Goal: Task Accomplishment & Management: Manage account settings

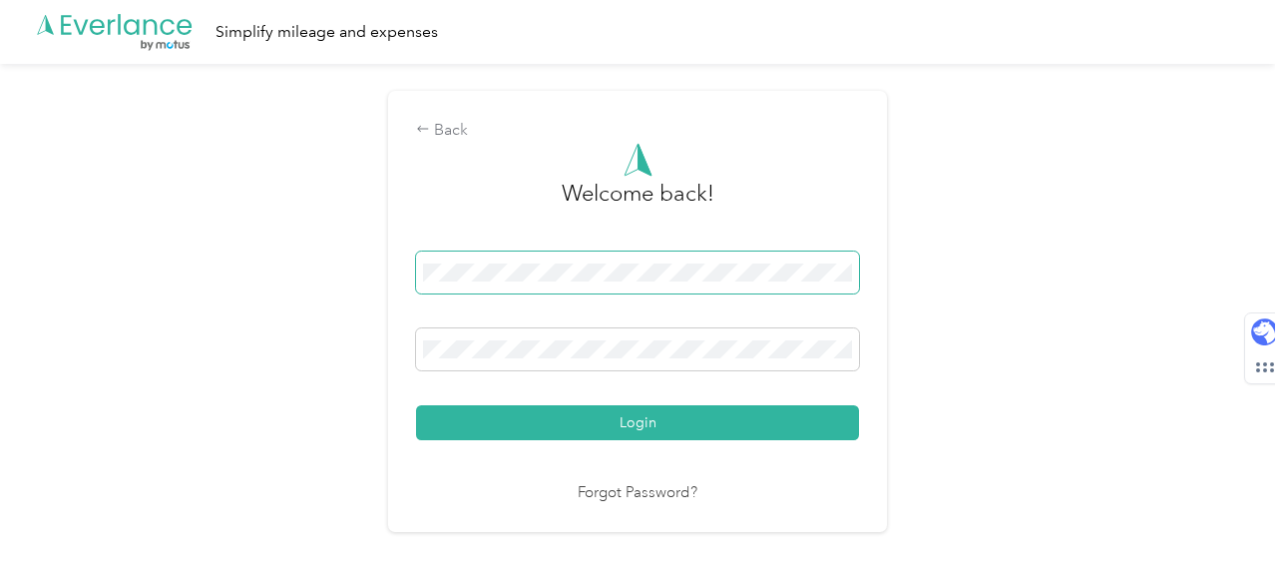
click at [592, 281] on span at bounding box center [637, 272] width 443 height 42
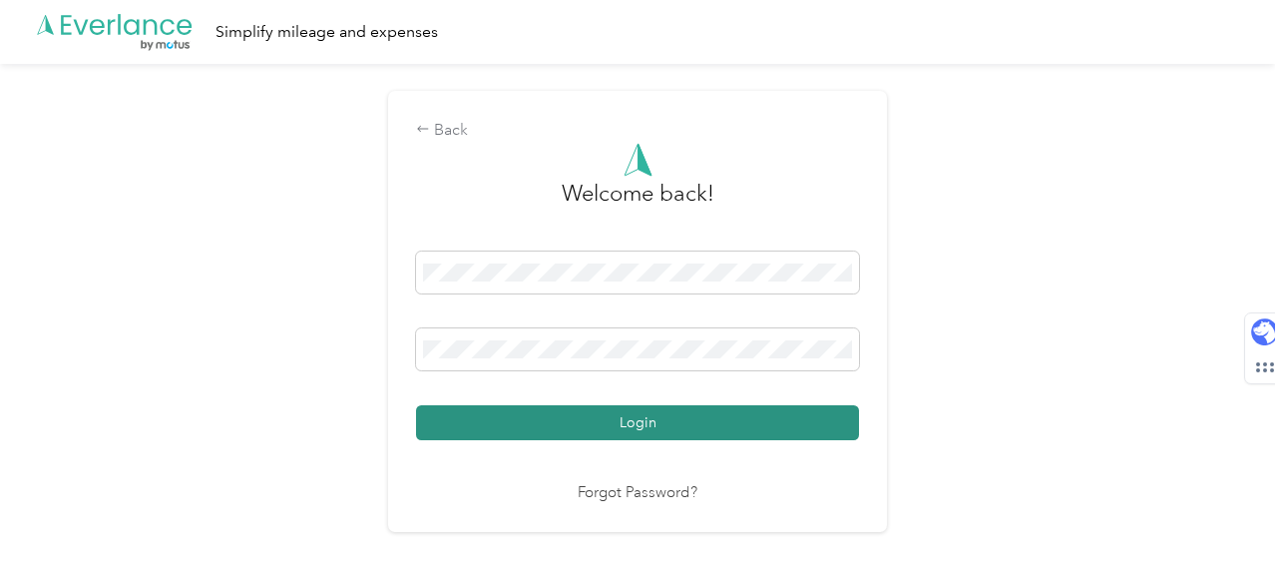
click at [641, 438] on button "Login" at bounding box center [637, 422] width 443 height 35
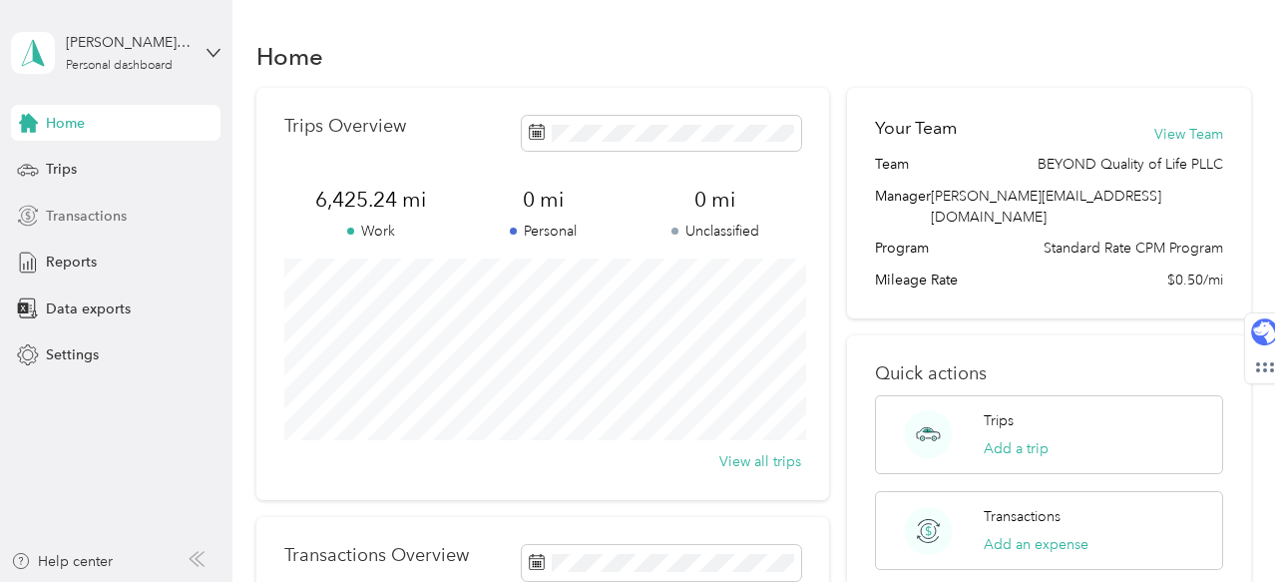
click at [129, 222] on div "Transactions" at bounding box center [116, 216] width 210 height 36
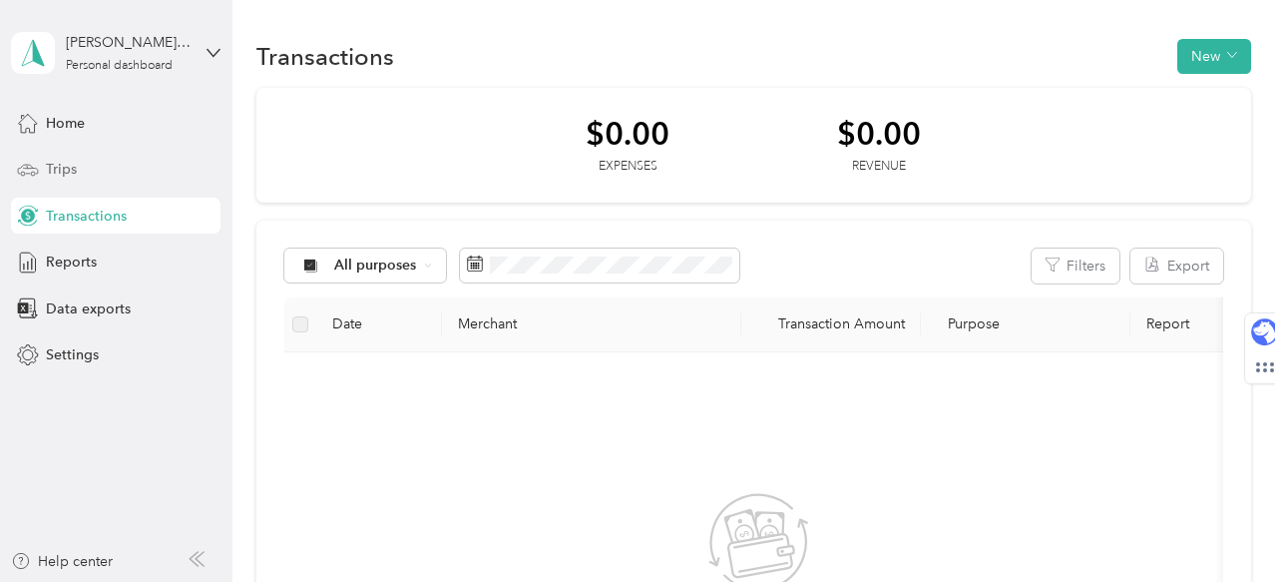
click at [160, 169] on div "Trips" at bounding box center [116, 170] width 210 height 36
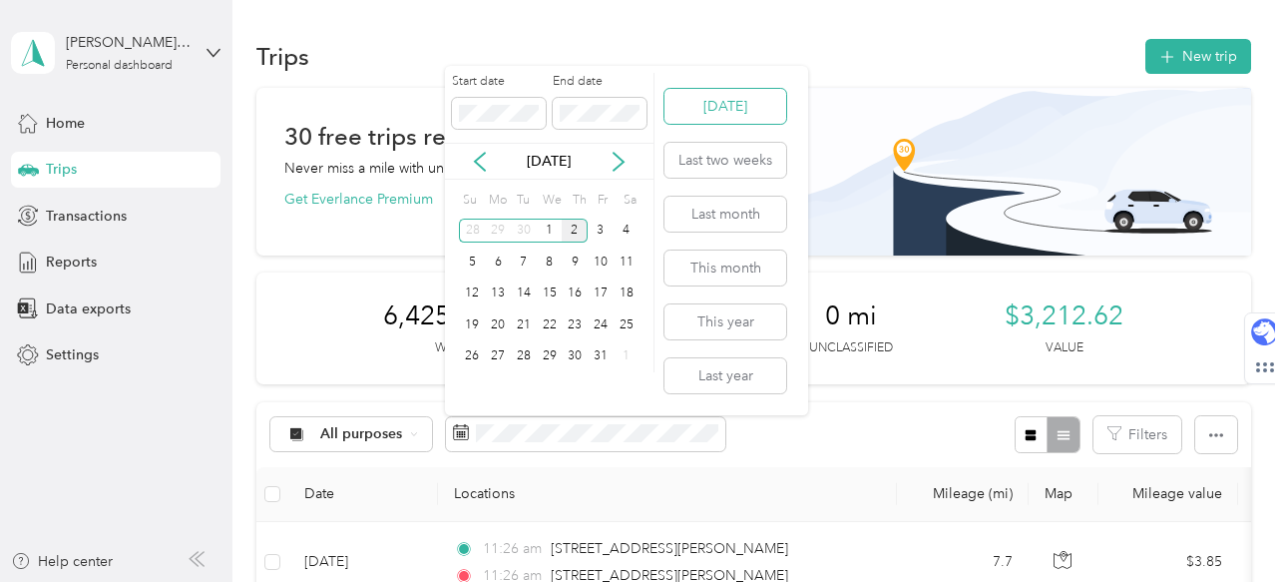
click at [711, 106] on button "[DATE]" at bounding box center [725, 106] width 122 height 35
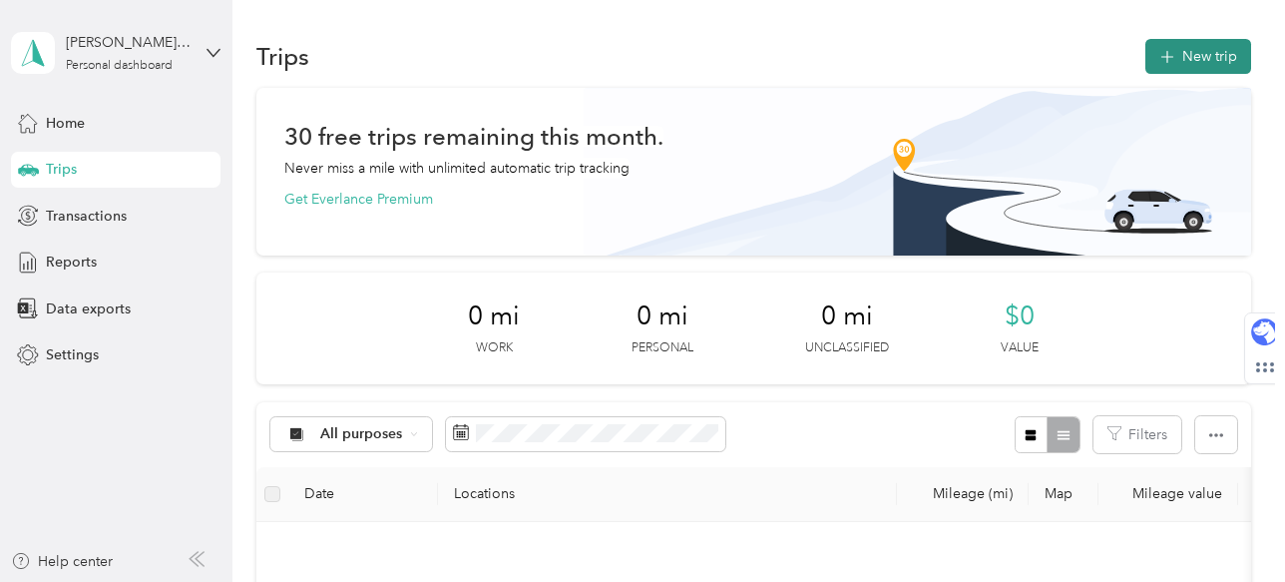
click at [1189, 57] on button "New trip" at bounding box center [1198, 56] width 106 height 35
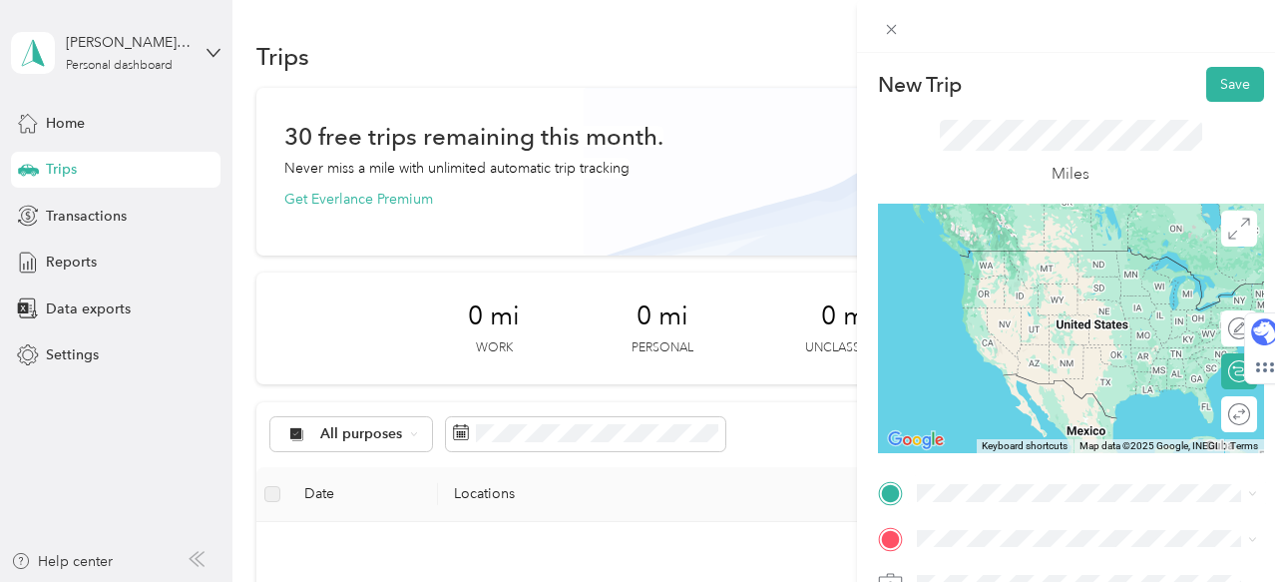
click at [1065, 283] on span "[STREET_ADDRESS][PERSON_NAME][PERSON_NAME][US_STATE]" at bounding box center [1102, 274] width 296 height 35
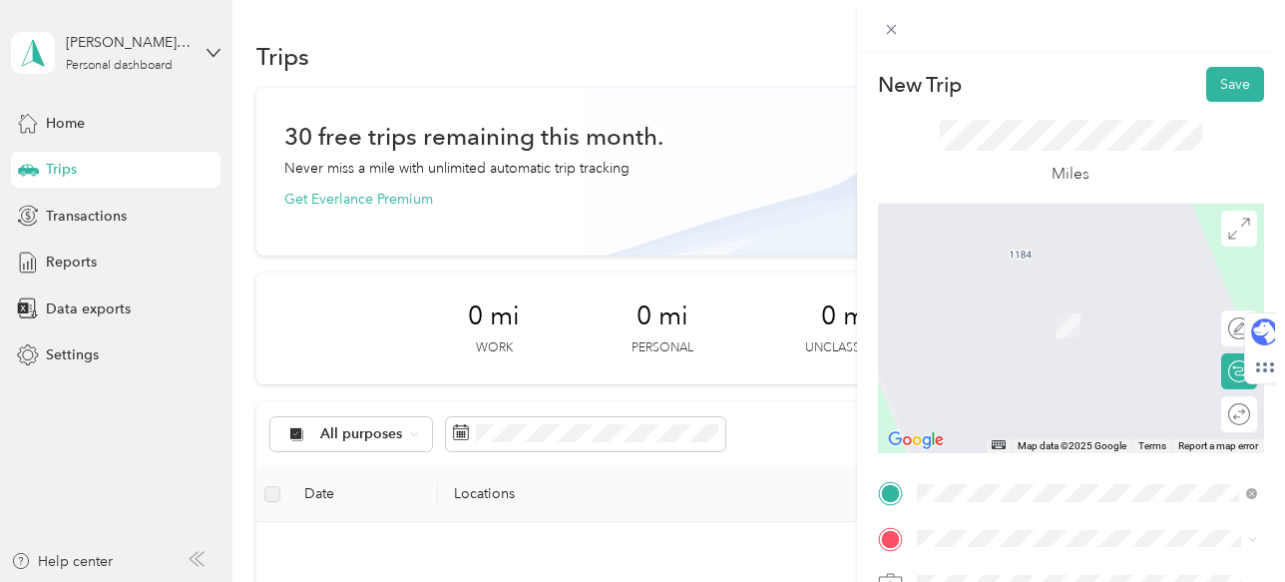
click at [983, 489] on span "[STREET_ADDRESS][PERSON_NAME][PERSON_NAME][US_STATE]" at bounding box center [1102, 488] width 296 height 35
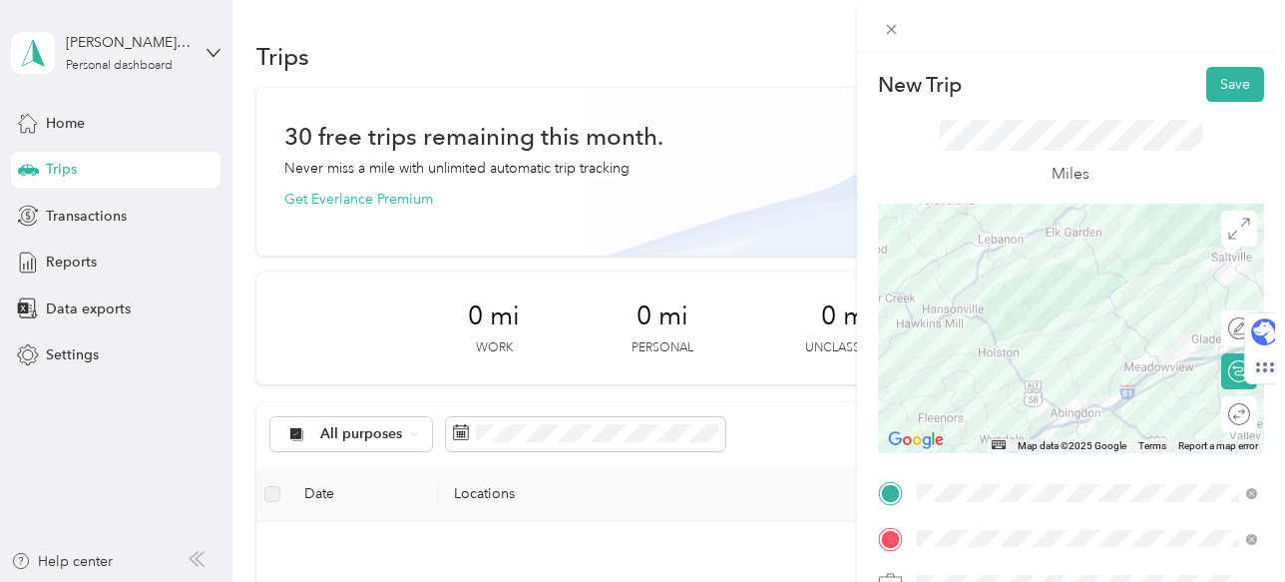
drag, startPoint x: 953, startPoint y: 421, endPoint x: 1093, endPoint y: 277, distance: 201.1
click at [1093, 277] on div at bounding box center [1071, 328] width 386 height 249
click at [1018, 346] on div at bounding box center [1071, 328] width 386 height 249
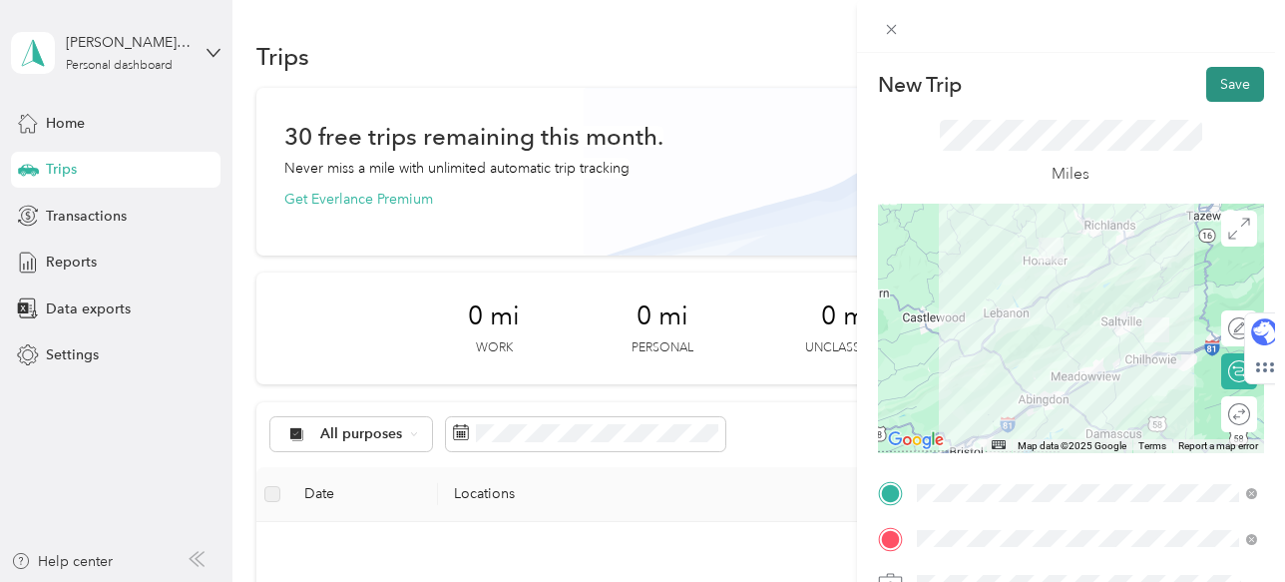
click at [1244, 85] on button "Save" at bounding box center [1235, 84] width 58 height 35
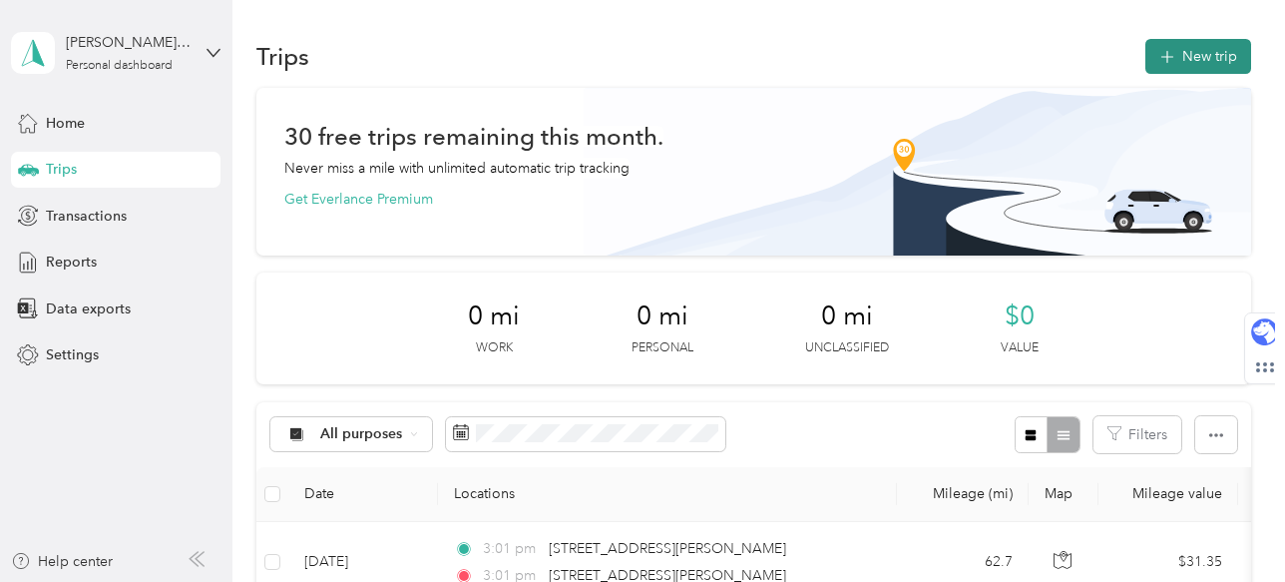
click at [1202, 42] on button "New trip" at bounding box center [1198, 56] width 106 height 35
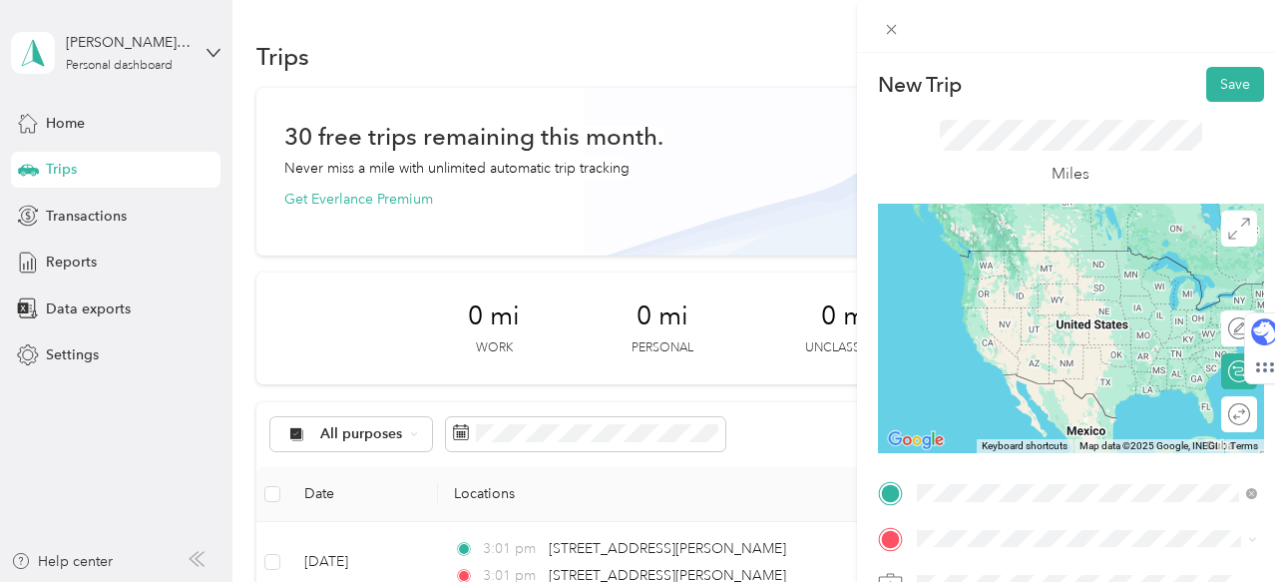
click at [1017, 452] on span "[STREET_ADDRESS][PERSON_NAME][PERSON_NAME][US_STATE]" at bounding box center [1102, 447] width 296 height 35
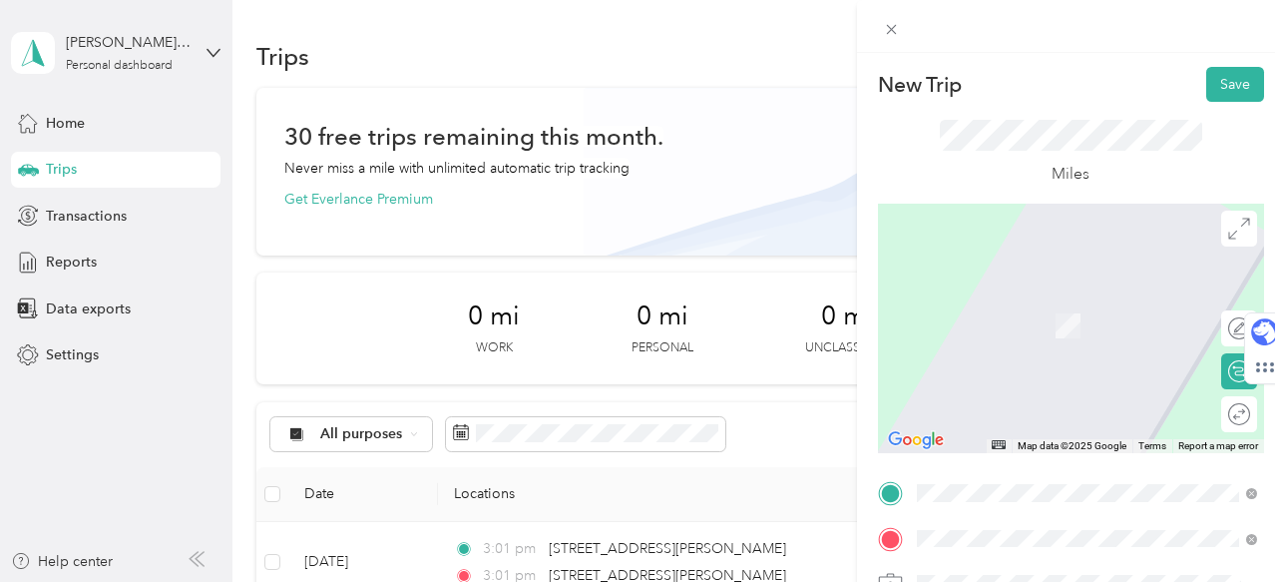
click at [1080, 408] on span "[GEOGRAPHIC_DATA][US_STATE], [GEOGRAPHIC_DATA]" at bounding box center [1102, 400] width 296 height 35
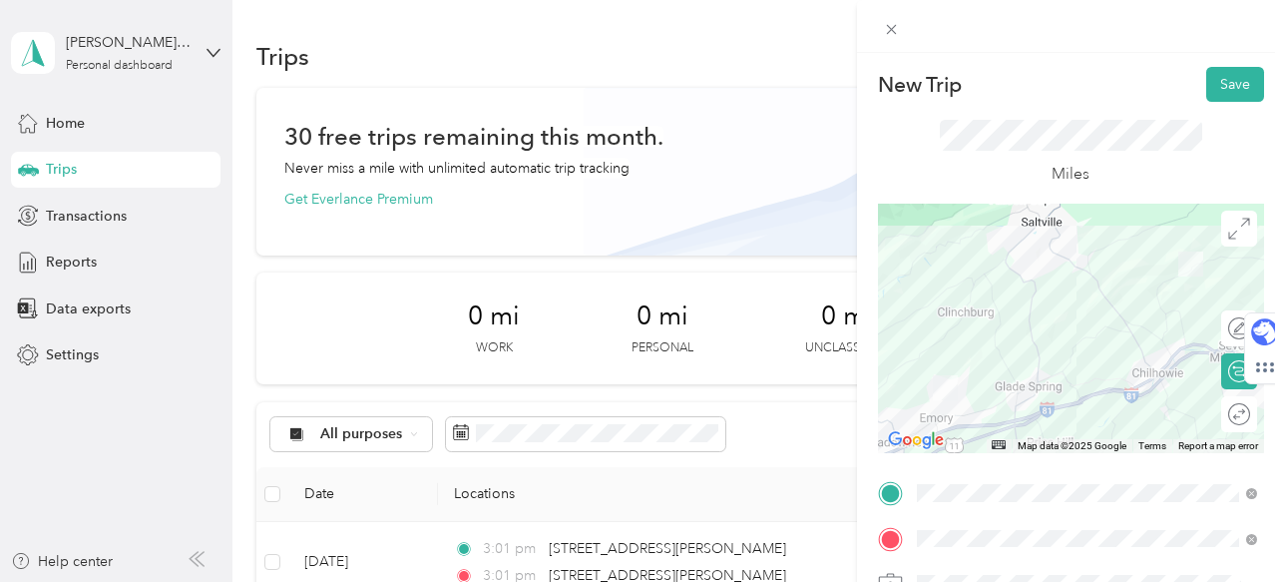
click at [997, 175] on div "Miles" at bounding box center [1071, 153] width 262 height 67
click at [1232, 81] on button "Save" at bounding box center [1235, 84] width 58 height 35
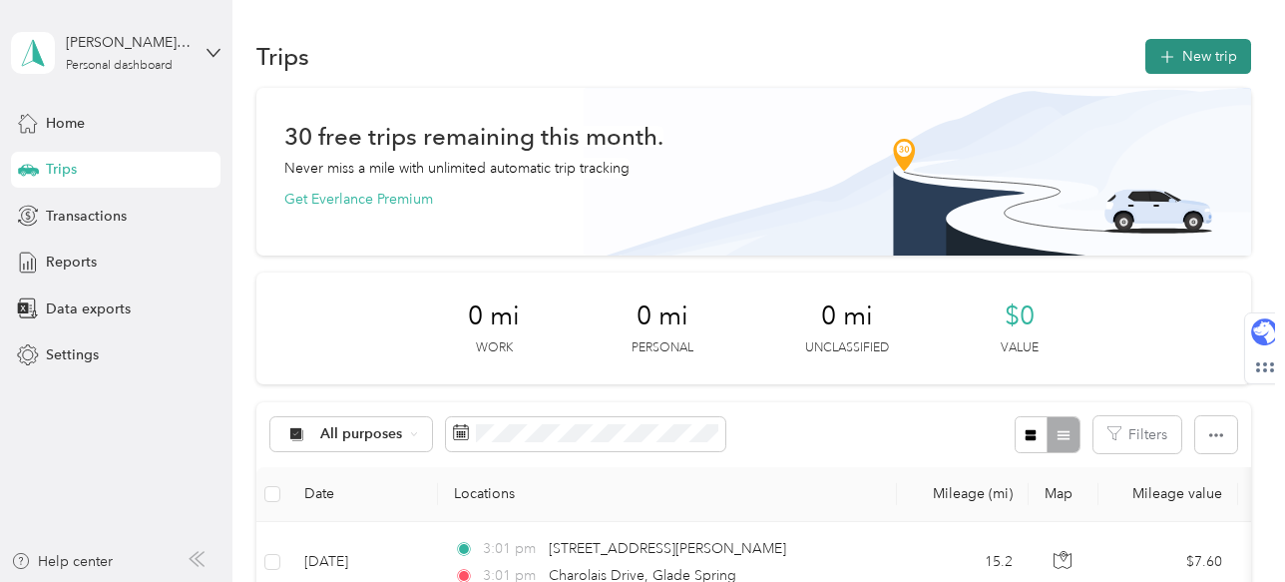
click at [1193, 58] on button "New trip" at bounding box center [1198, 56] width 106 height 35
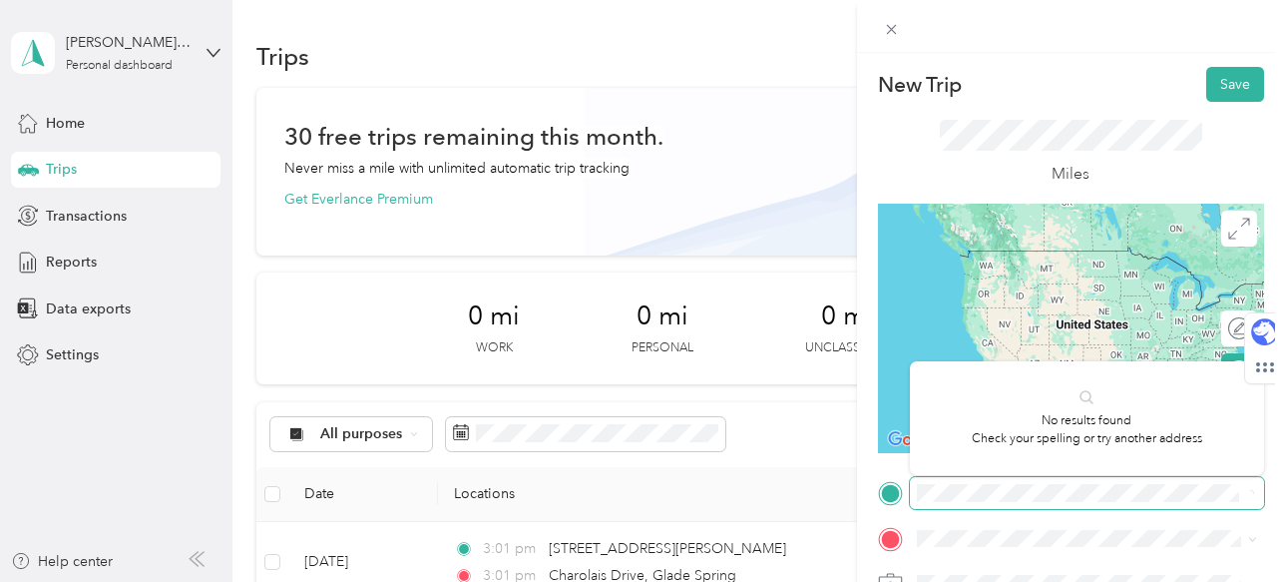
scroll to position [0, 49]
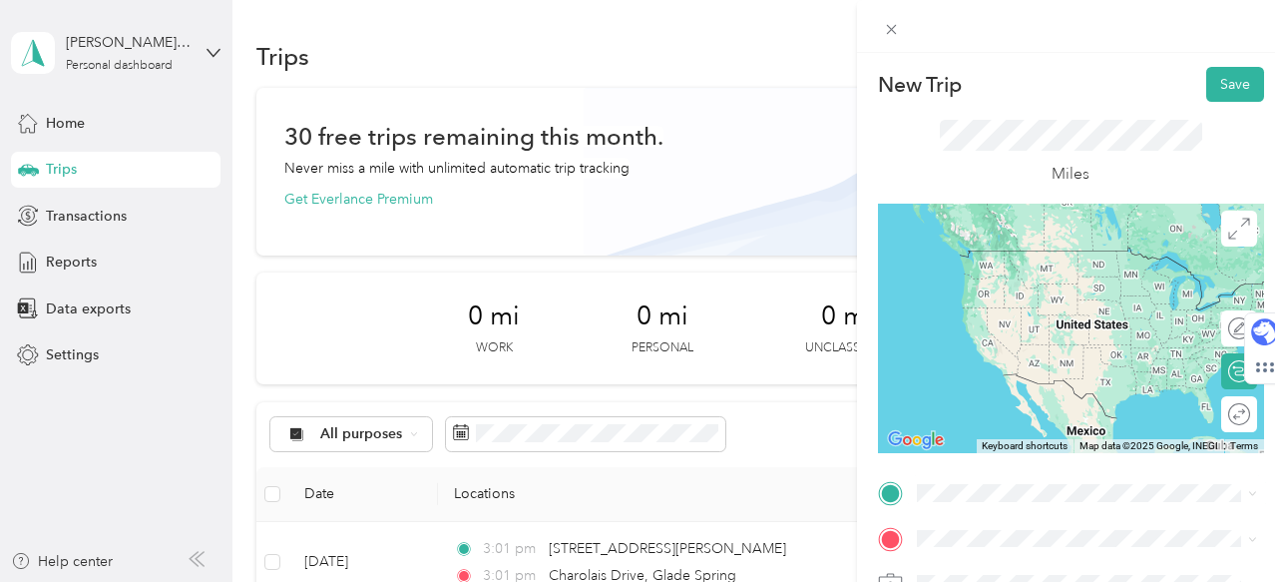
click at [1059, 258] on span "[GEOGRAPHIC_DATA][US_STATE], [GEOGRAPHIC_DATA]" at bounding box center [1102, 255] width 296 height 35
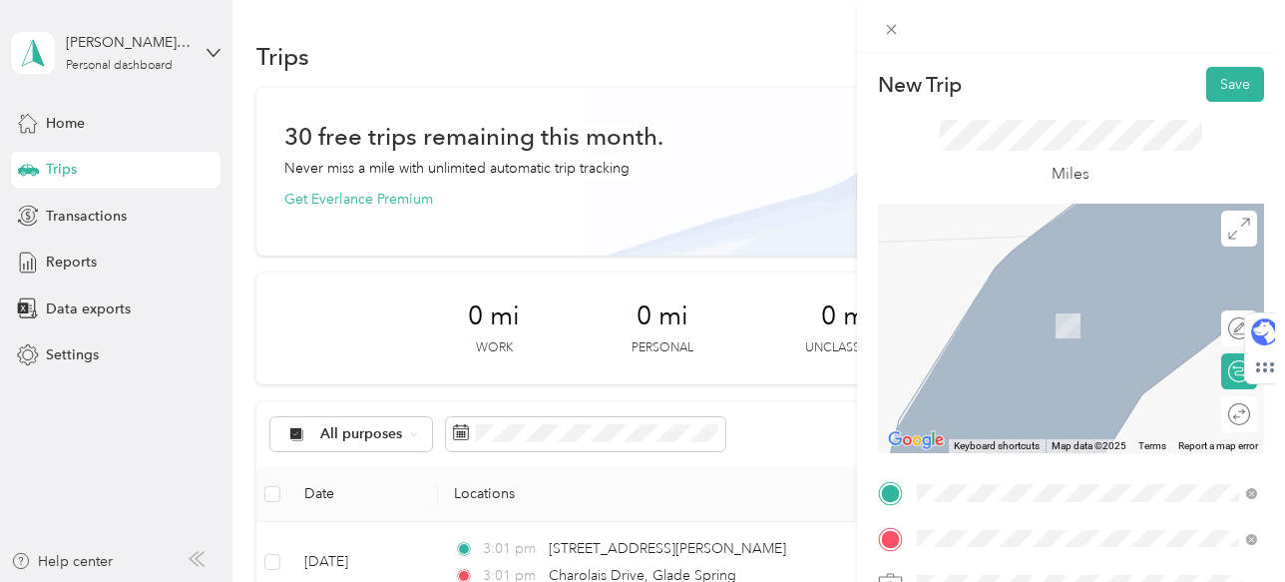
click at [1096, 300] on span "[STREET_ADDRESS][US_STATE]" at bounding box center [1054, 295] width 200 height 18
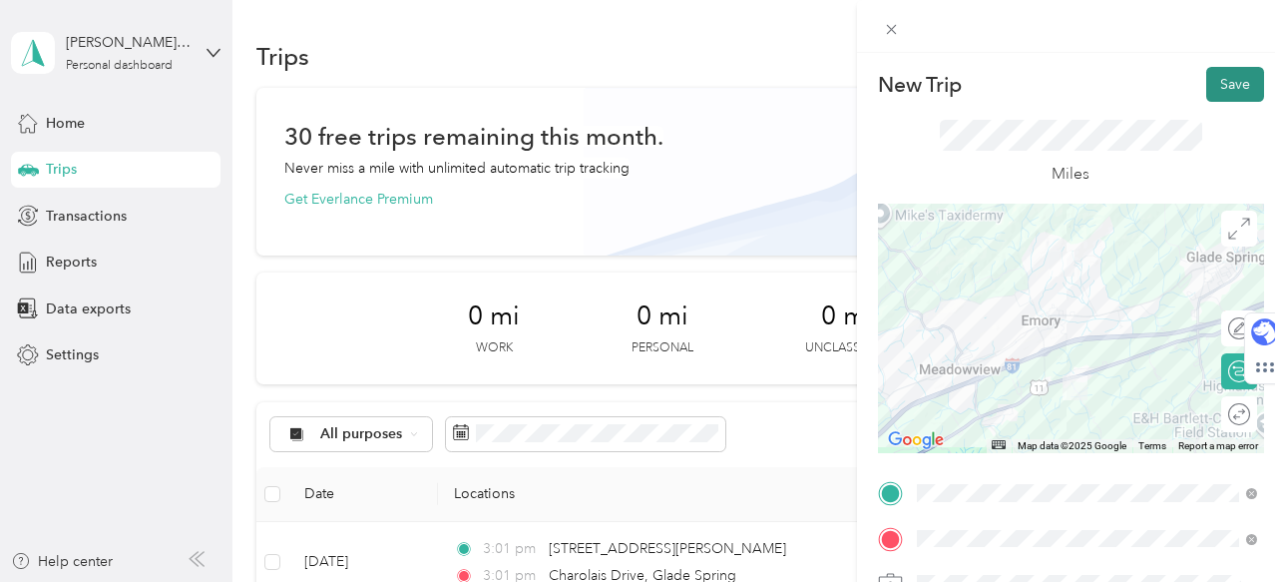
click at [1228, 81] on button "Save" at bounding box center [1235, 84] width 58 height 35
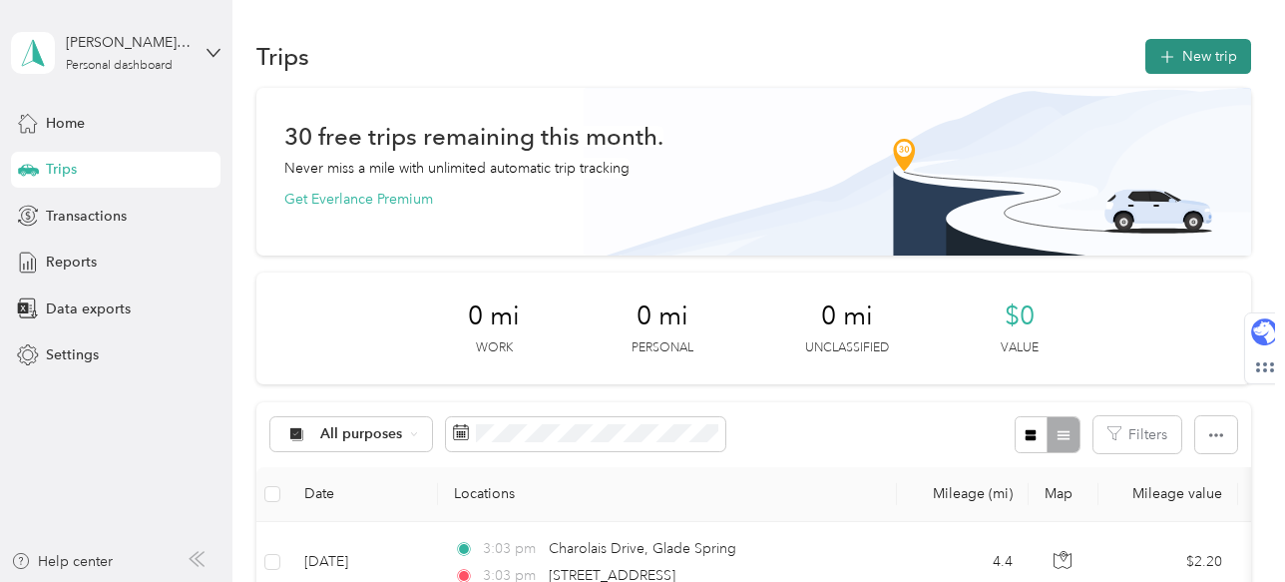
click at [1173, 57] on icon "button" at bounding box center [1166, 57] width 13 height 13
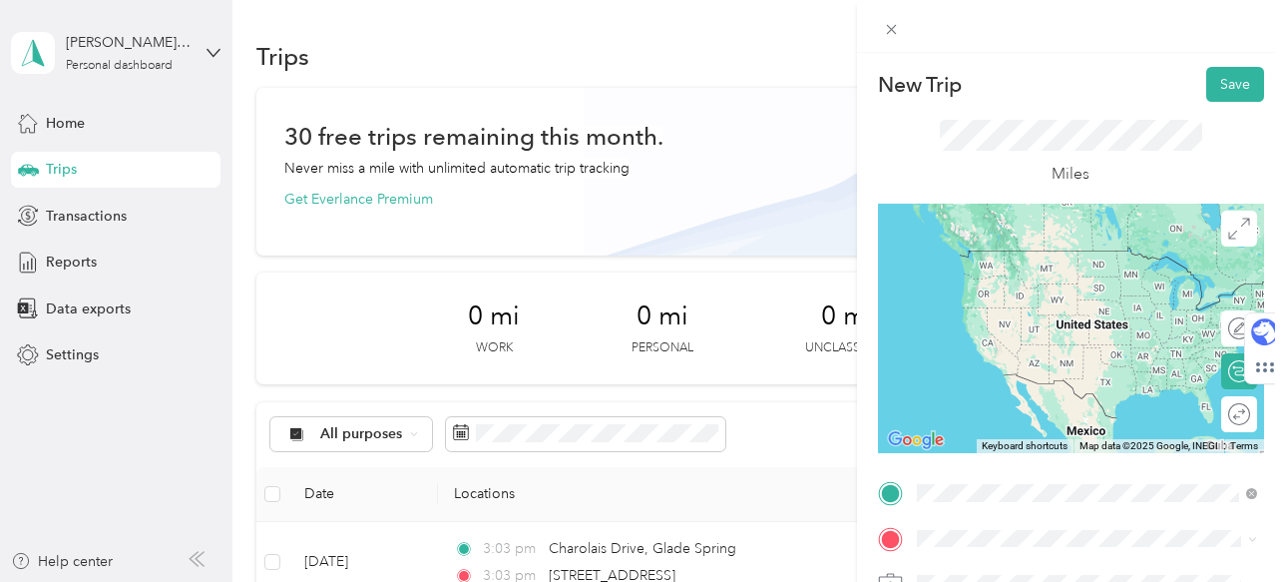
click at [1101, 259] on span "[STREET_ADDRESS][US_STATE]" at bounding box center [1054, 250] width 200 height 18
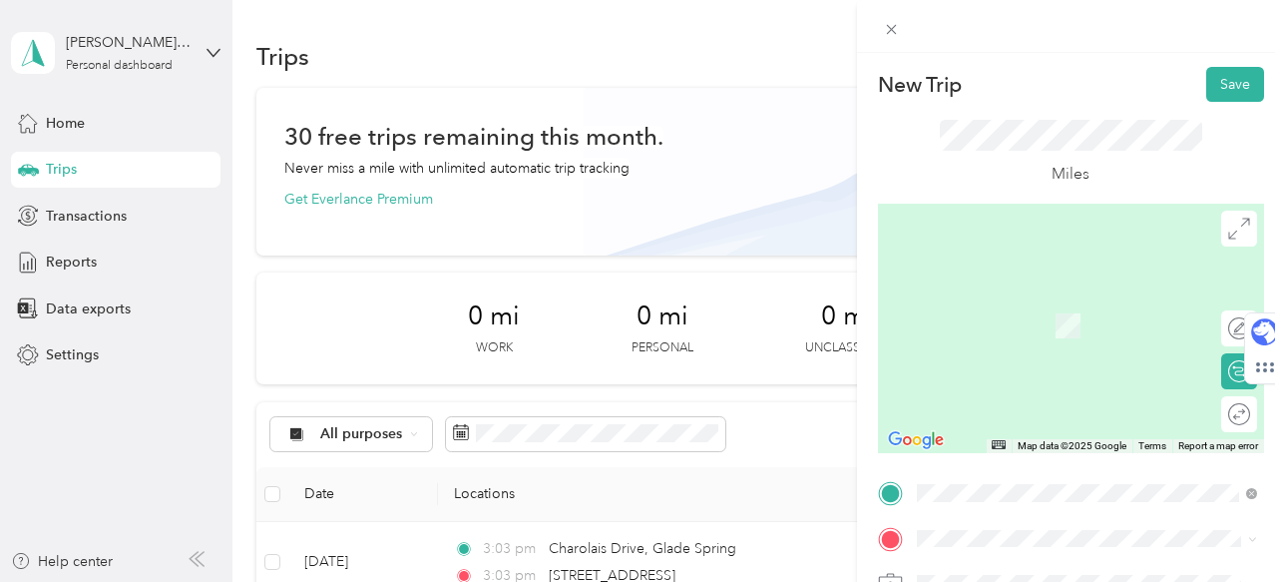
click at [1075, 303] on span "[STREET_ADDRESS][US_STATE]" at bounding box center [1054, 294] width 200 height 18
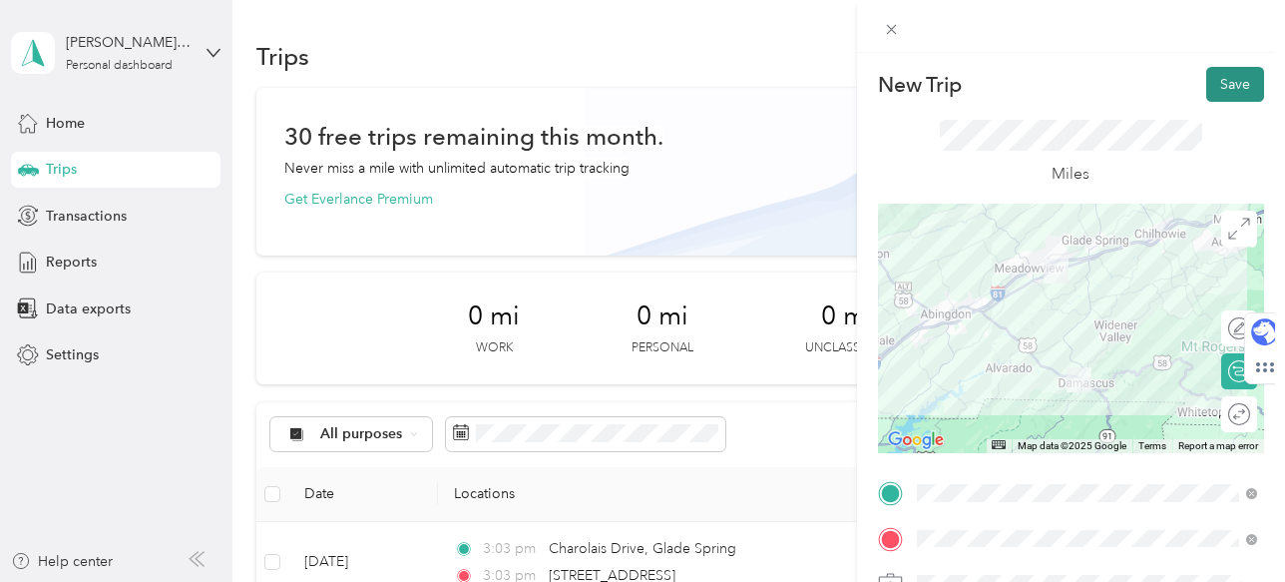
click at [1231, 88] on button "Save" at bounding box center [1235, 84] width 58 height 35
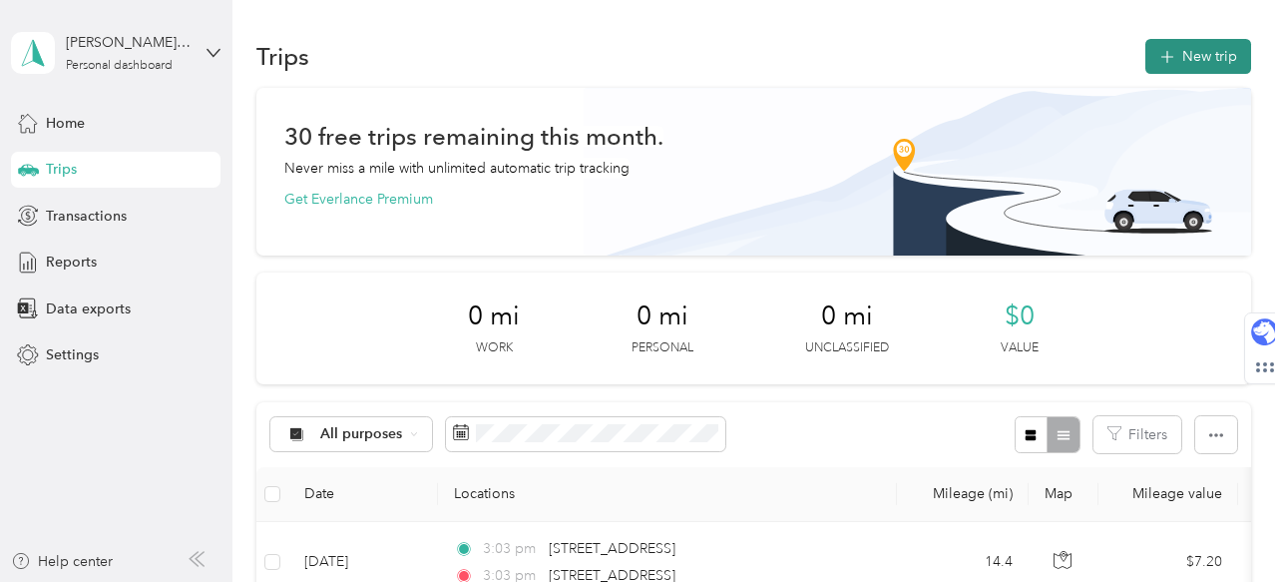
click at [1162, 58] on button "New trip" at bounding box center [1198, 56] width 106 height 35
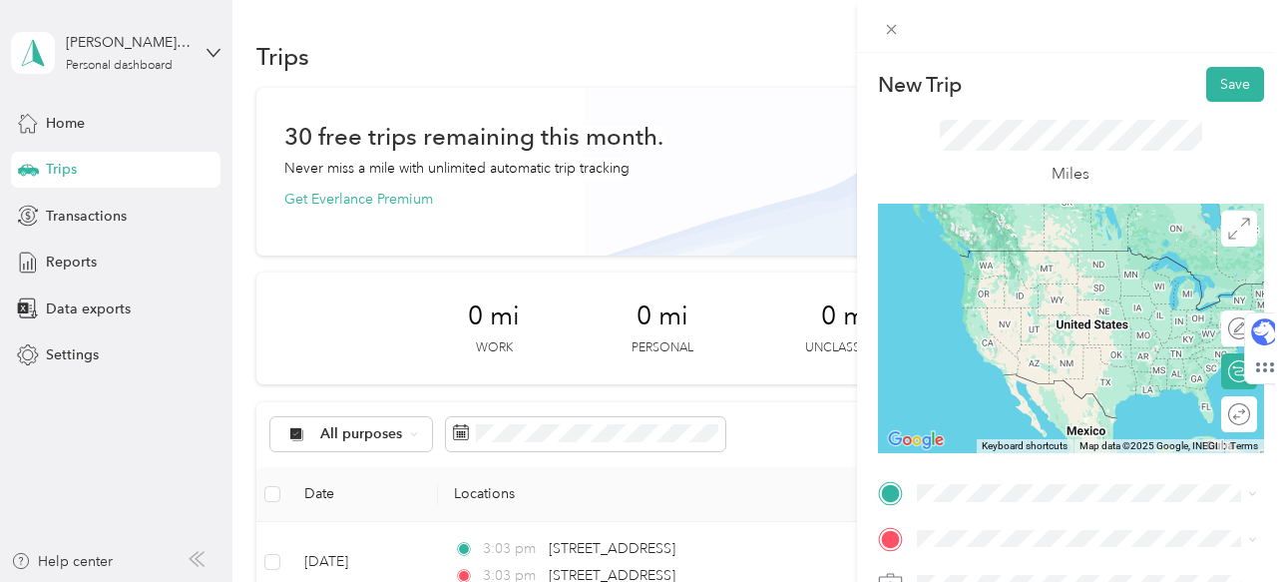
click at [1086, 254] on span "[STREET_ADDRESS][US_STATE]" at bounding box center [1054, 245] width 200 height 18
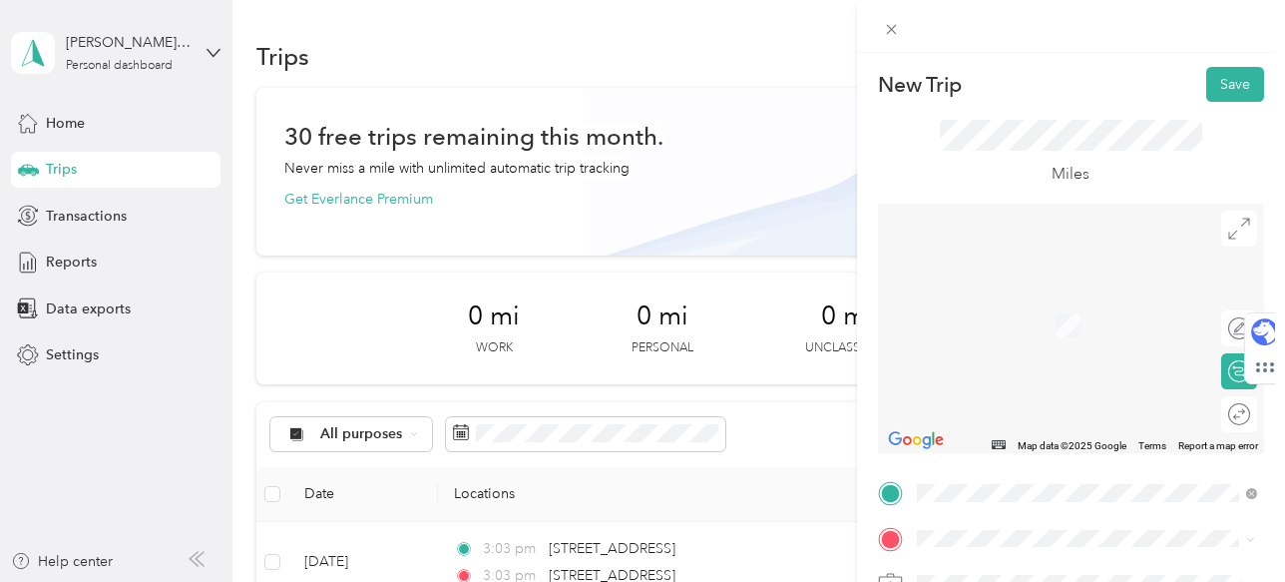
click at [1107, 293] on span "[STREET_ADDRESS][PERSON_NAME][US_STATE]" at bounding box center [1102, 303] width 296 height 35
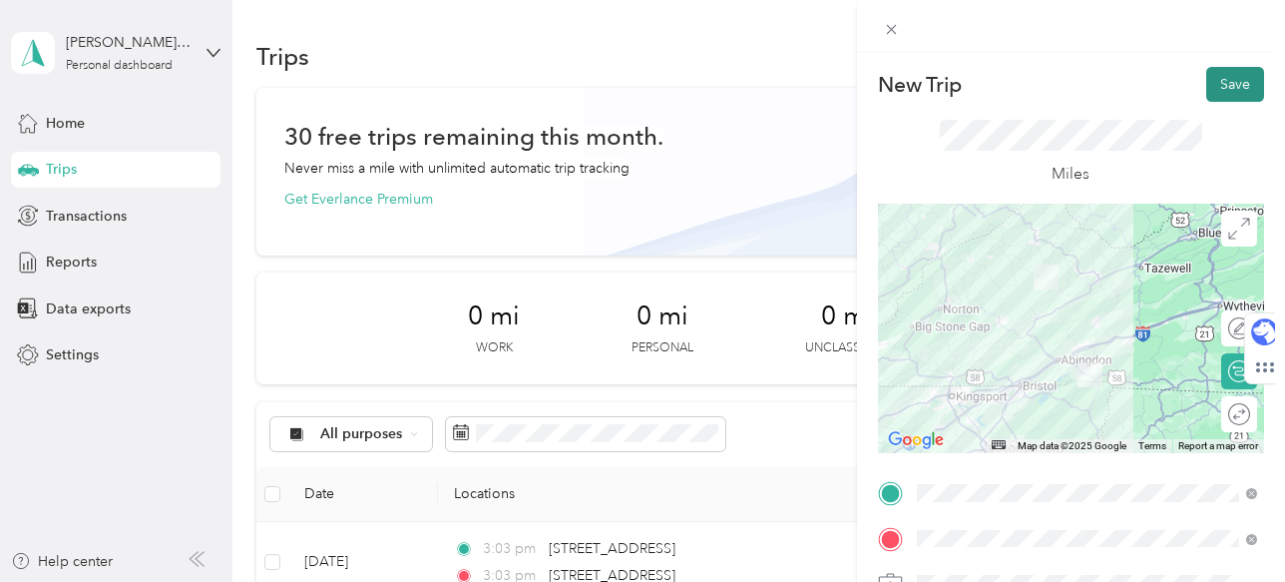
click at [1227, 86] on button "Save" at bounding box center [1235, 84] width 58 height 35
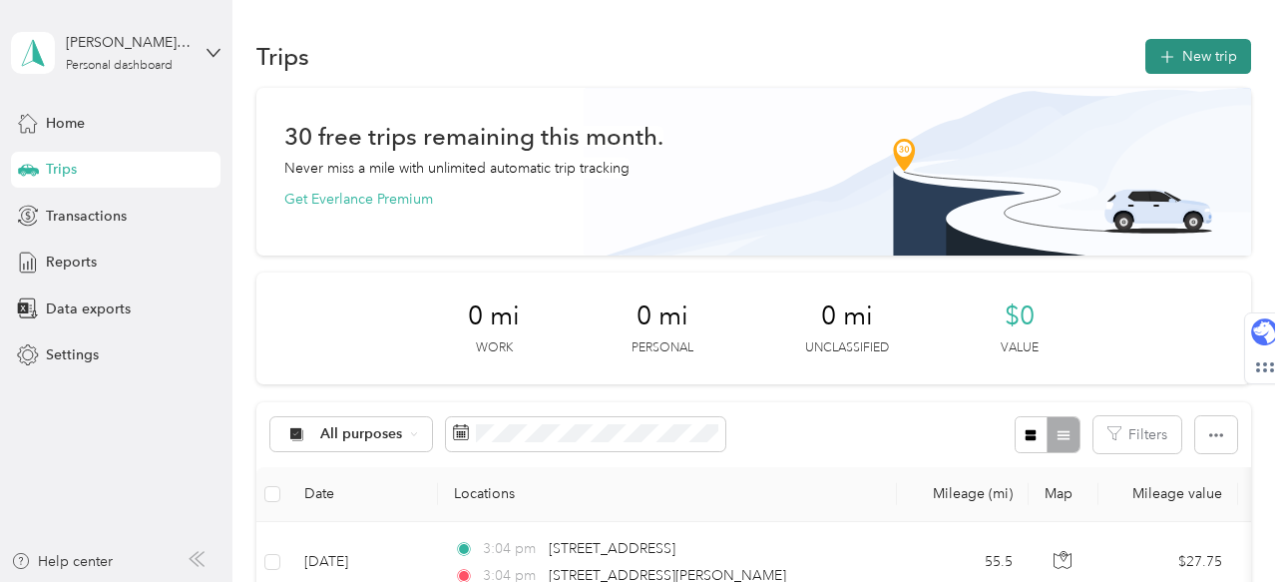
click at [1178, 58] on icon "button" at bounding box center [1166, 57] width 23 height 23
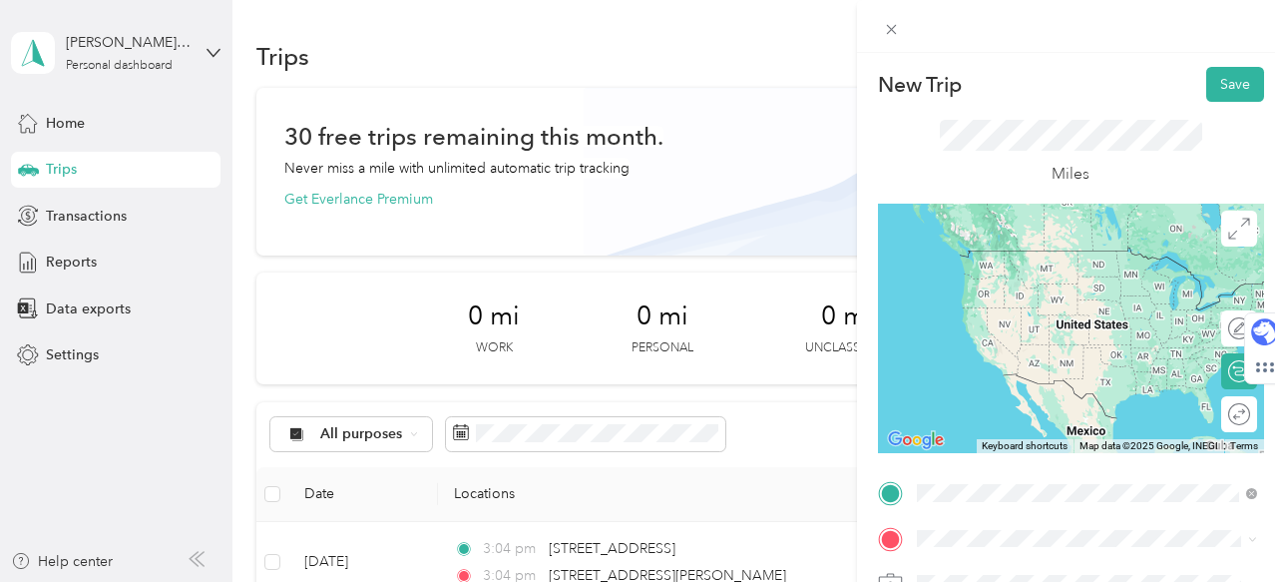
click at [1054, 253] on span "[STREET_ADDRESS][US_STATE]" at bounding box center [1054, 250] width 200 height 18
click at [1127, 263] on span "[STREET_ADDRESS][PERSON_NAME][US_STATE]" at bounding box center [1102, 258] width 296 height 35
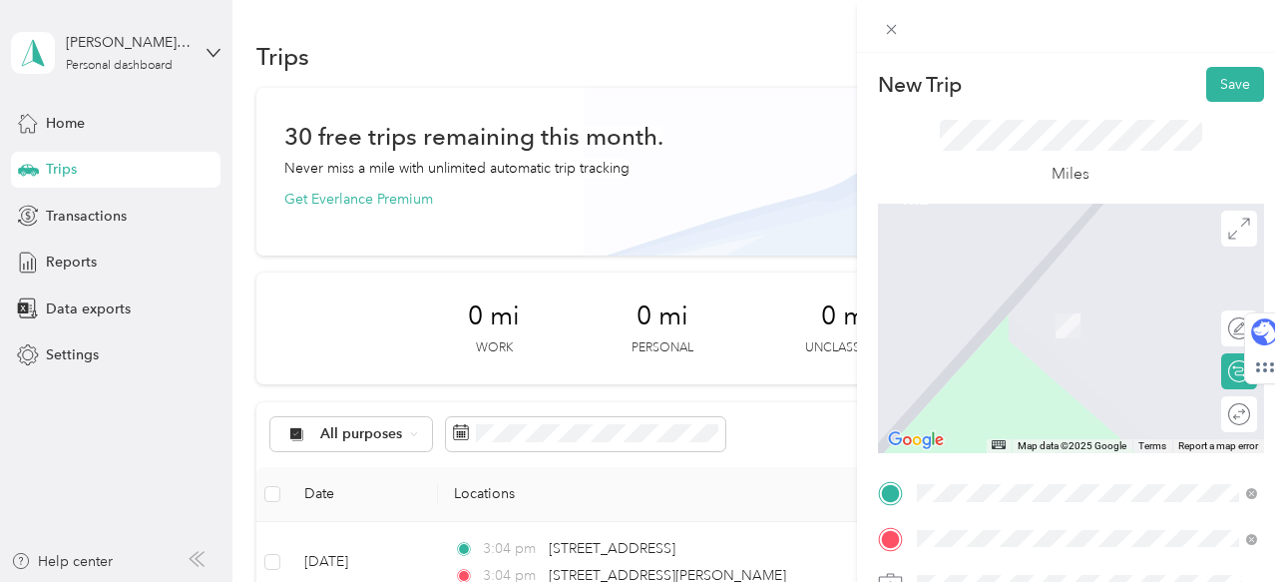
click at [1072, 386] on span "[STREET_ADDRESS][PERSON_NAME][PERSON_NAME][US_STATE]" at bounding box center [1102, 380] width 296 height 35
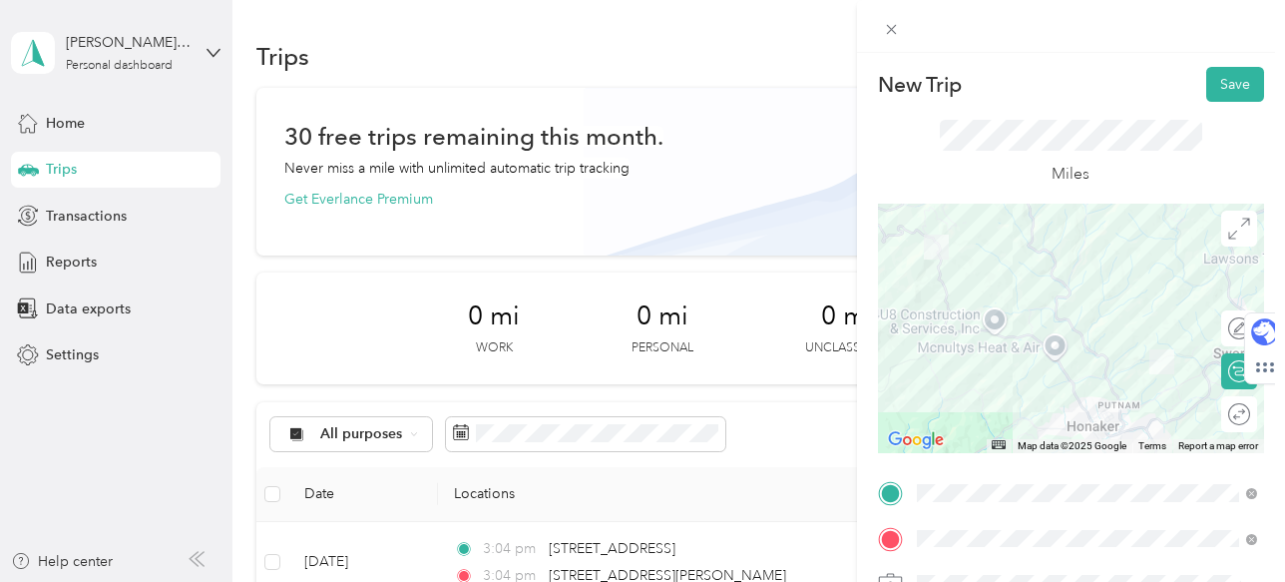
drag, startPoint x: 1117, startPoint y: 364, endPoint x: 1097, endPoint y: 339, distance: 31.9
click at [1097, 339] on div at bounding box center [1071, 328] width 386 height 249
click at [1230, 82] on button "Save" at bounding box center [1235, 84] width 58 height 35
